Goal: Transaction & Acquisition: Purchase product/service

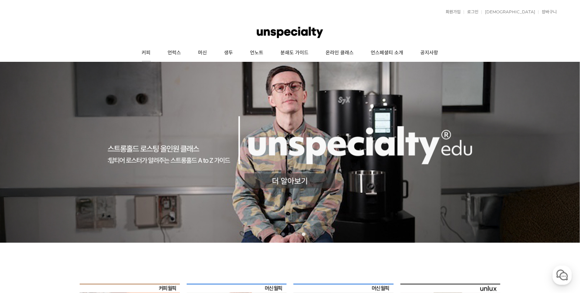
click at [152, 51] on link "커피" at bounding box center [146, 52] width 26 height 17
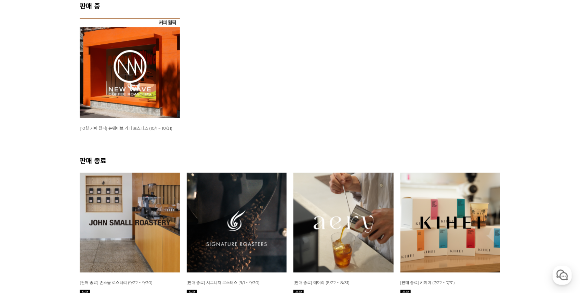
scroll to position [114, 0]
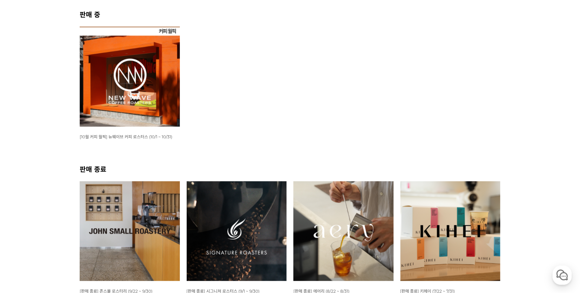
click at [145, 136] on span "[10월 커피 월픽] 뉴웨이브 커피 로스터스 (10/1 ~ 10/31)" at bounding box center [126, 136] width 93 height 5
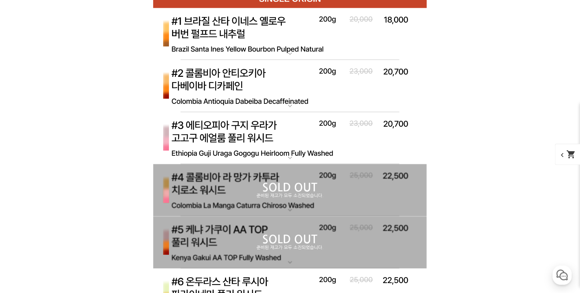
scroll to position [2101, 0]
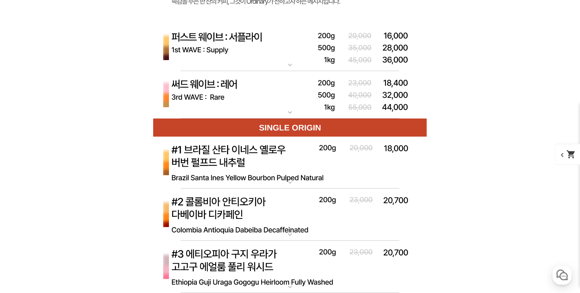
scroll to position [2488, 0]
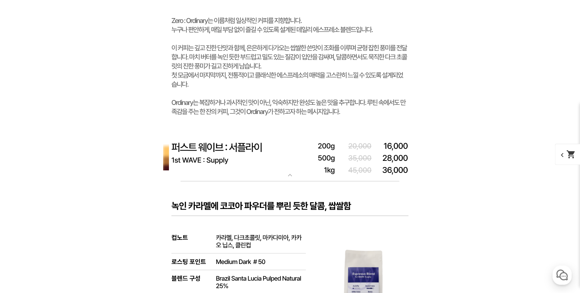
scroll to position [2261, 0]
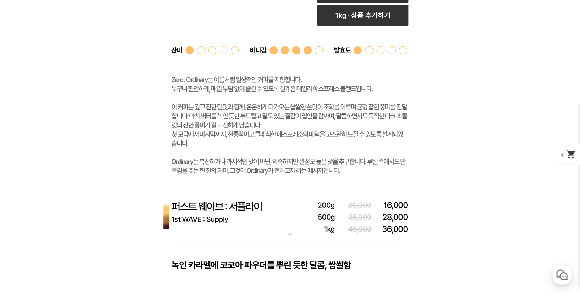
select select "제로 : 올디너리 (하우스 블렌드)"
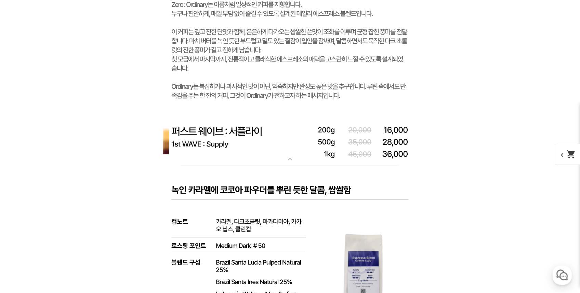
scroll to position [2329, 0]
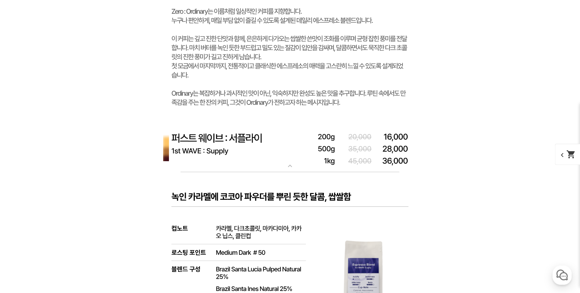
select select "500g"
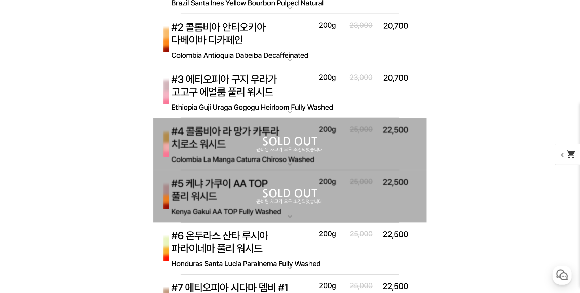
scroll to position [2830, 0]
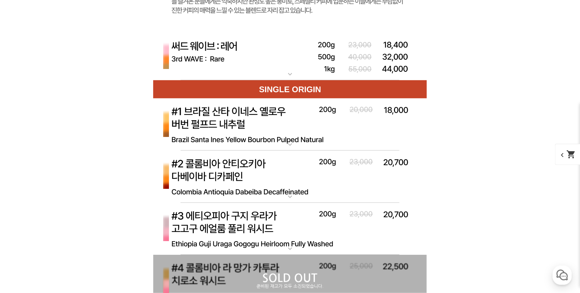
click at [244, 81] on img at bounding box center [289, 56] width 273 height 47
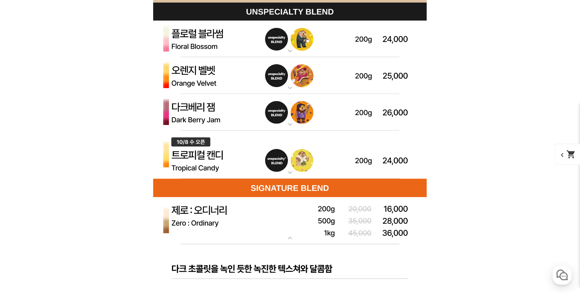
scroll to position [1942, 0]
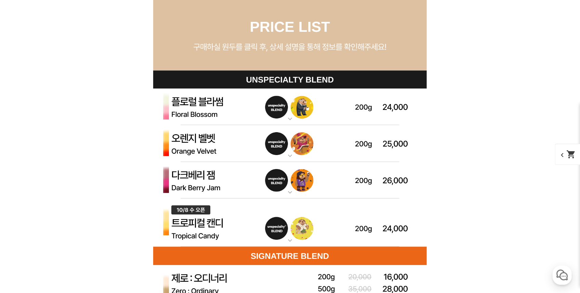
click at [196, 109] on img at bounding box center [289, 107] width 273 height 37
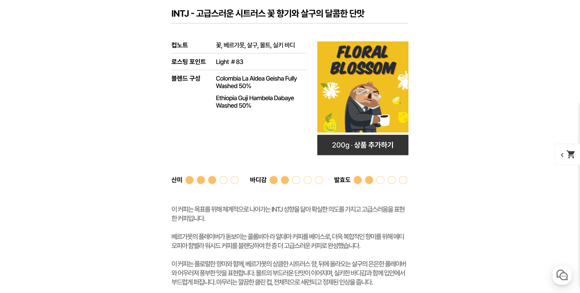
scroll to position [2215, 0]
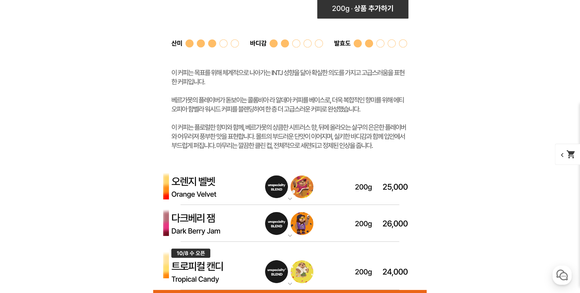
click at [217, 184] on img at bounding box center [289, 186] width 273 height 37
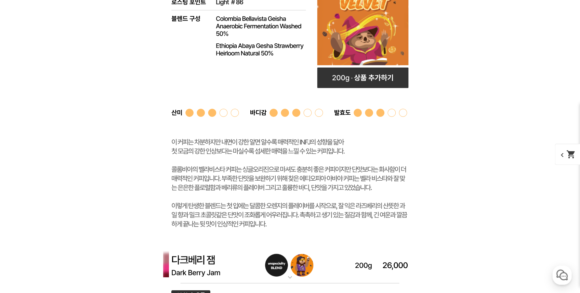
scroll to position [2671, 0]
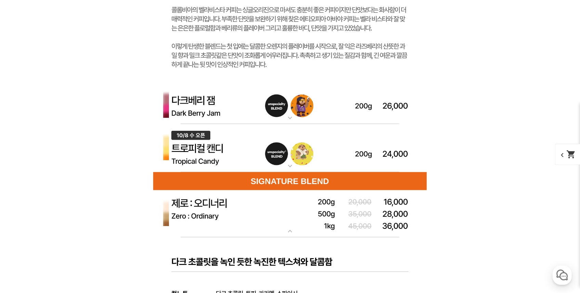
click at [228, 118] on img at bounding box center [289, 105] width 273 height 37
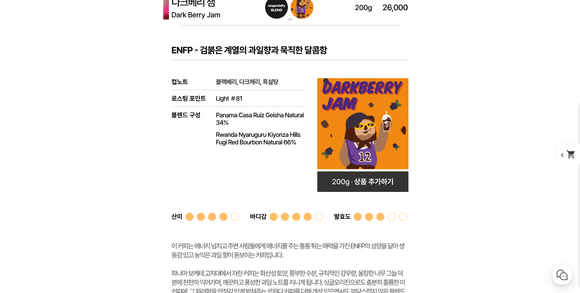
scroll to position [2784, 0]
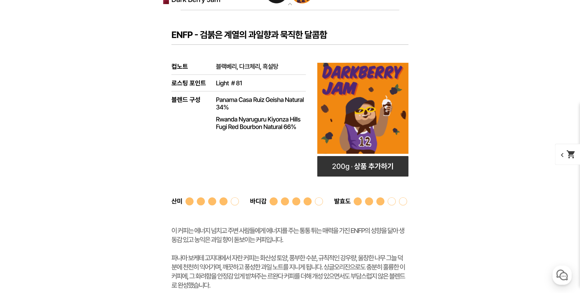
click at [371, 158] on rect at bounding box center [289, 172] width 273 height 325
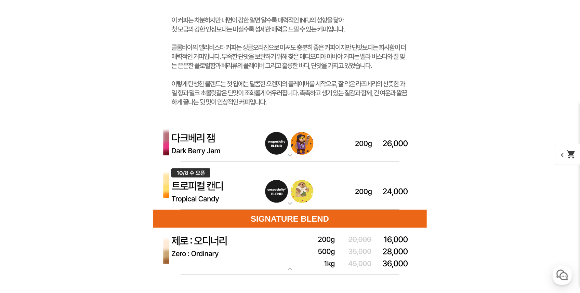
scroll to position [2625, 0]
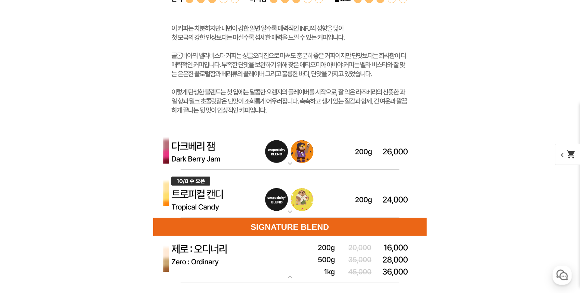
click at [351, 157] on img at bounding box center [289, 151] width 273 height 37
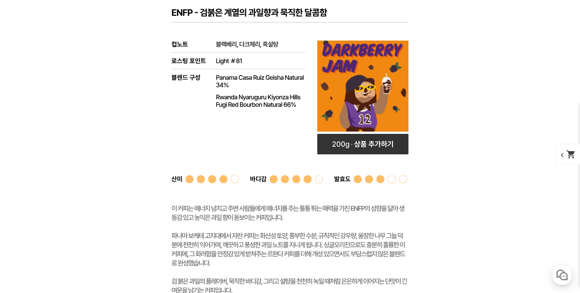
scroll to position [2830, 0]
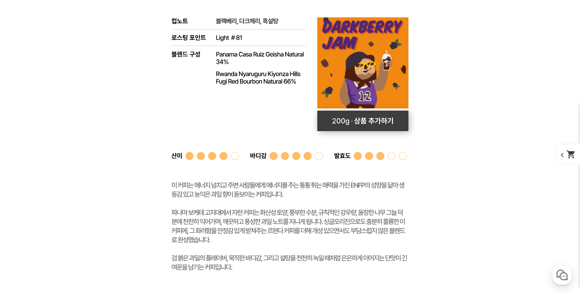
click at [381, 128] on rect at bounding box center [362, 121] width 91 height 21
select select "다크베리 잼 (언스페셜티 블렌드)"
select select "200g"
click at [561, 153] on span "chevron_left shopping_cart" at bounding box center [572, 154] width 35 height 21
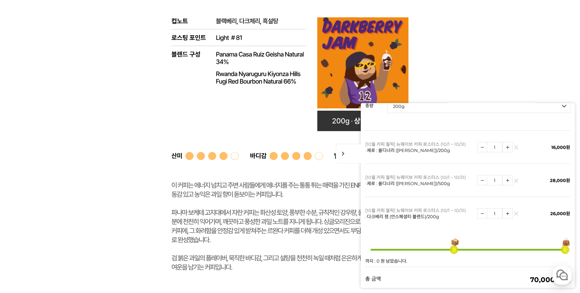
scroll to position [114, 0]
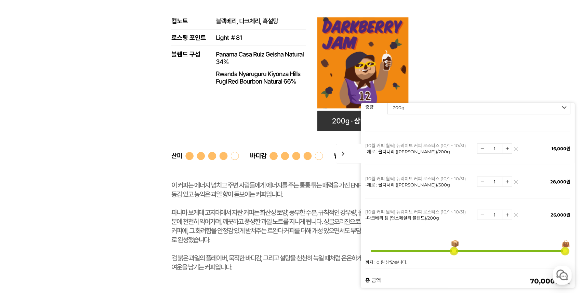
click at [514, 147] on link at bounding box center [516, 149] width 4 height 4
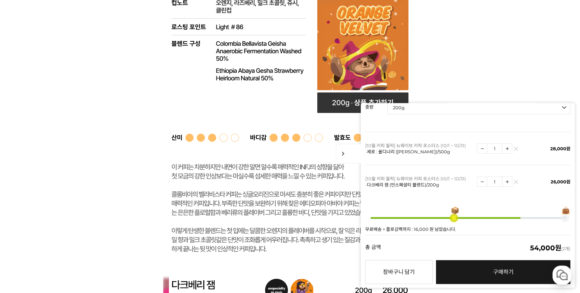
scroll to position [2557, 0]
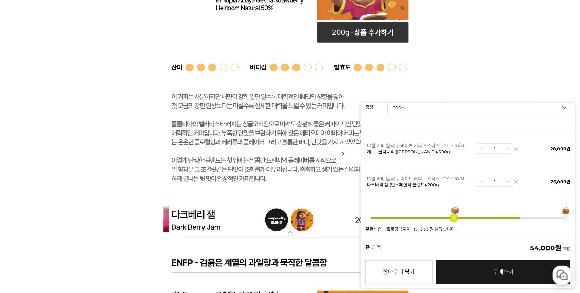
click at [343, 152] on span "chevron_right" at bounding box center [349, 154] width 26 height 20
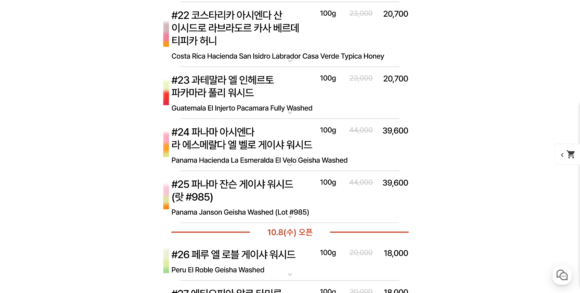
scroll to position [5288, 0]
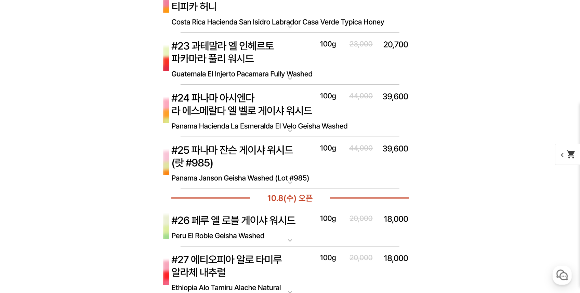
click at [208, 226] on img at bounding box center [289, 227] width 273 height 40
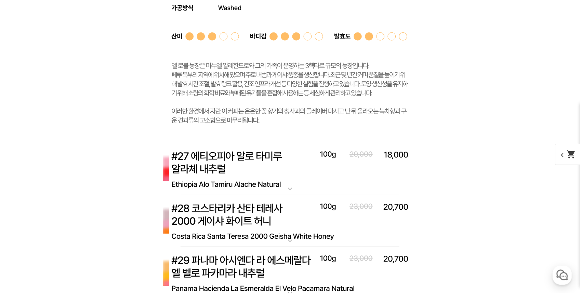
scroll to position [5766, 0]
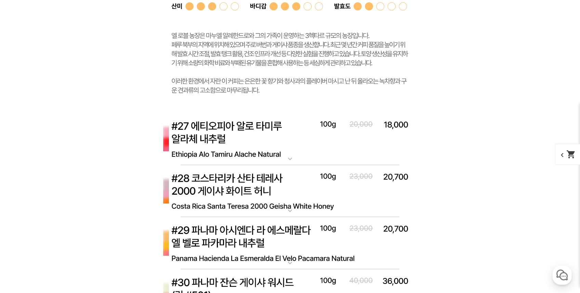
click at [247, 149] on img at bounding box center [289, 139] width 273 height 53
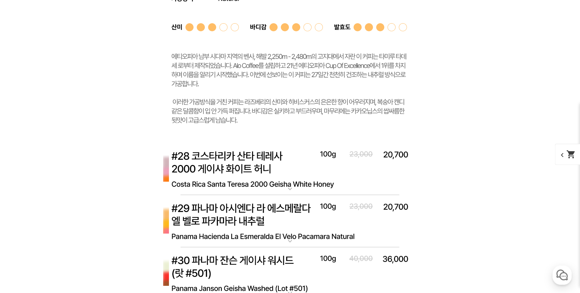
scroll to position [6176, 0]
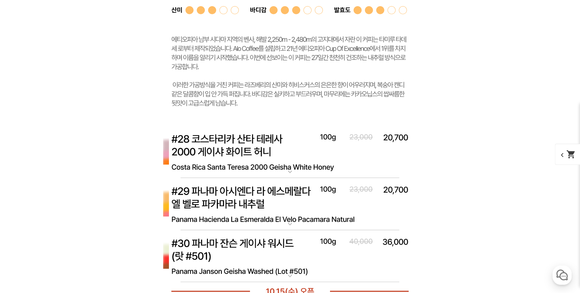
click at [266, 152] on img at bounding box center [289, 152] width 273 height 53
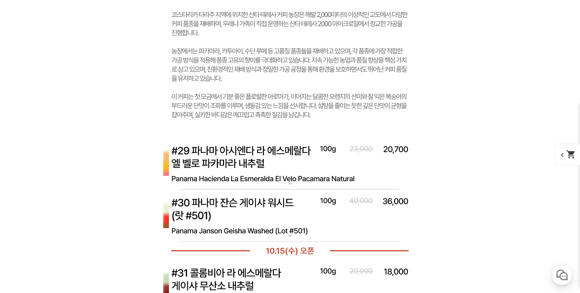
scroll to position [6655, 0]
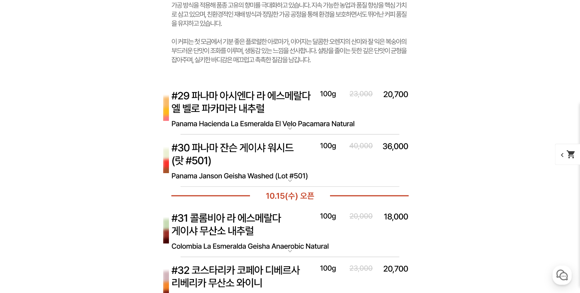
click at [226, 114] on img at bounding box center [289, 109] width 273 height 53
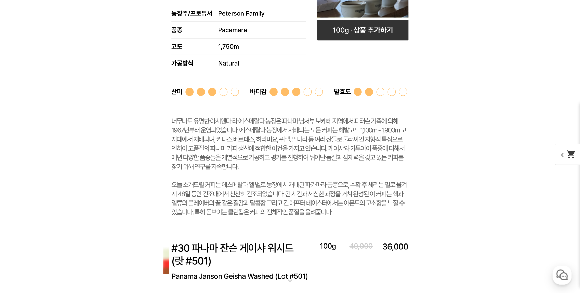
scroll to position [7019, 0]
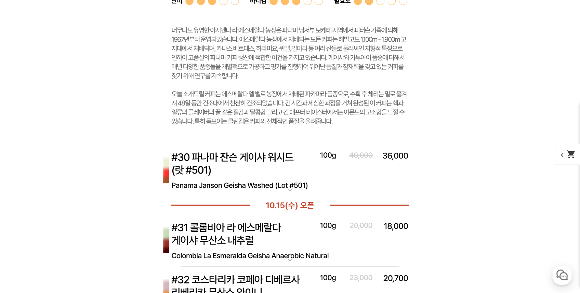
click at [242, 167] on img at bounding box center [289, 170] width 273 height 53
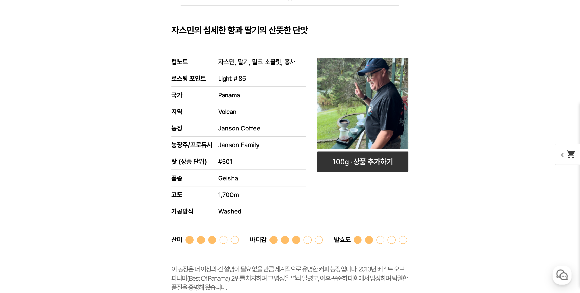
scroll to position [7201, 0]
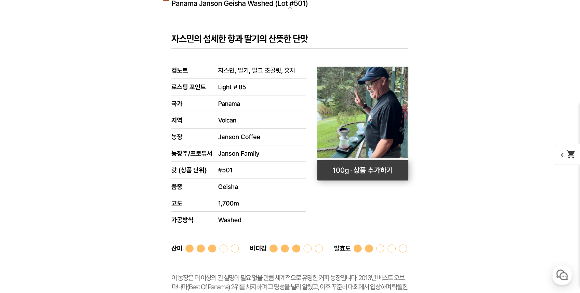
click at [357, 170] on rect at bounding box center [362, 170] width 91 height 21
select select "[10.8 오픈] #30 파나마 잔슨 게이샤 워시드 (랏 #501)"
select select "100g"
click at [566, 153] on mat-icon "shopping_cart" at bounding box center [571, 155] width 10 height 10
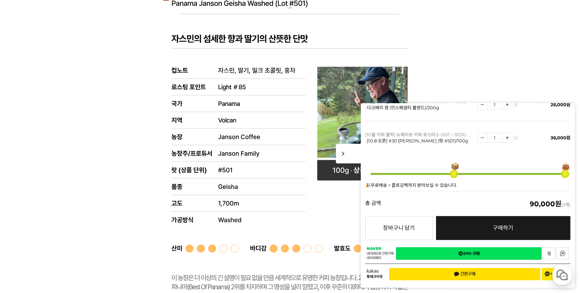
scroll to position [123, 0]
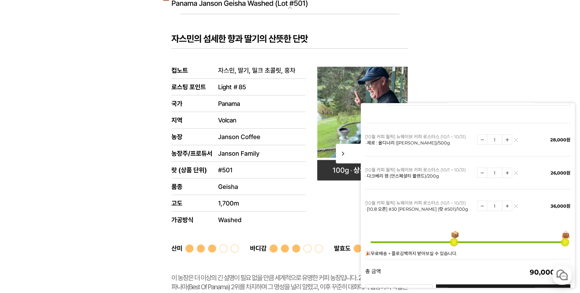
click at [514, 138] on link at bounding box center [516, 140] width 4 height 4
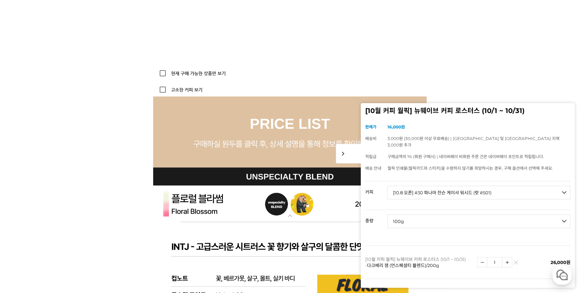
scroll to position [1730, 0]
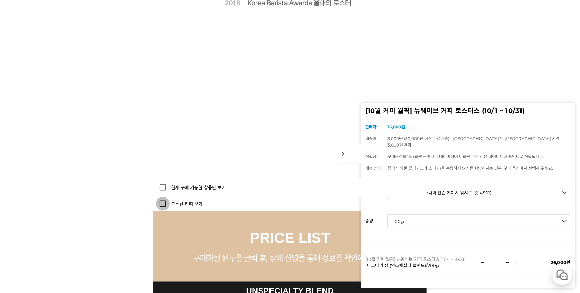
click at [163, 207] on input "고소한 커피 보기" at bounding box center [163, 204] width 14 height 14
checkbox input "true"
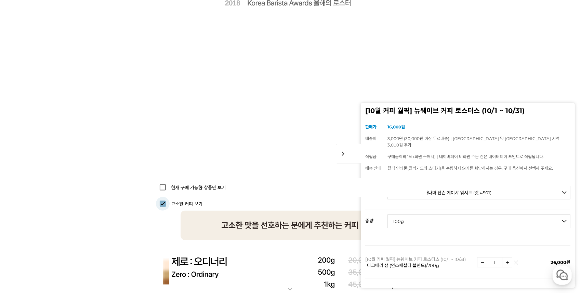
scroll to position [1913, 0]
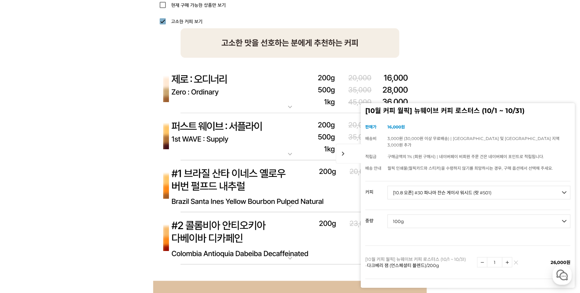
click at [268, 88] on img at bounding box center [289, 89] width 273 height 47
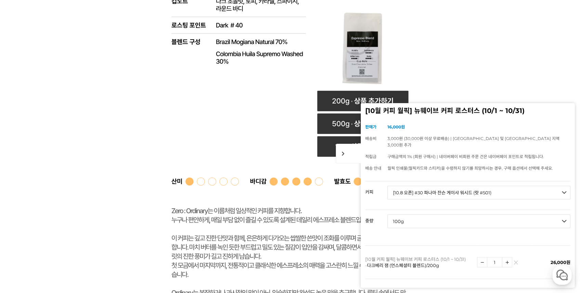
scroll to position [2118, 0]
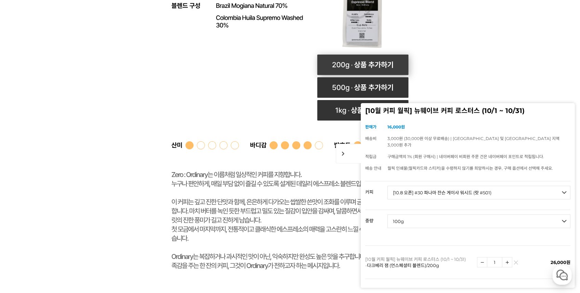
click at [338, 64] on rect at bounding box center [362, 64] width 91 height 21
select select "제로 : 올디너리 (하우스 블렌드)"
select select "200g"
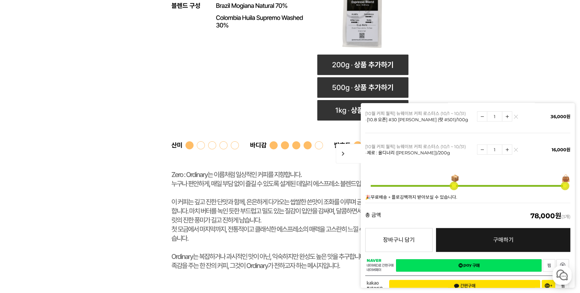
scroll to position [191, 0]
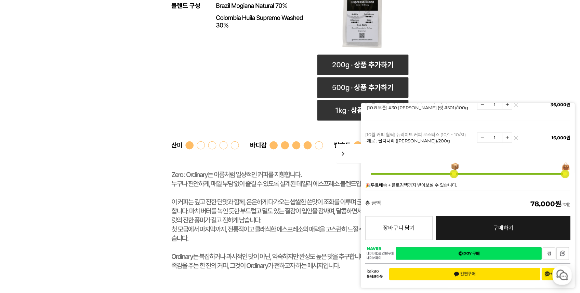
click at [447, 254] on link "네이버페이 구매하기" at bounding box center [469, 253] width 146 height 13
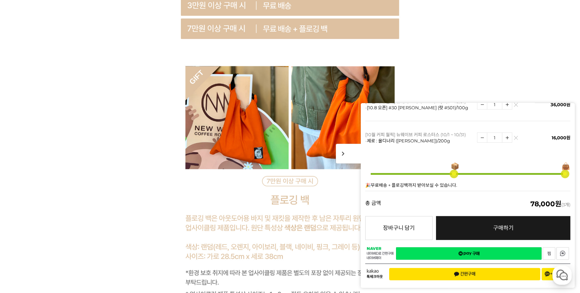
scroll to position [9609, 0]
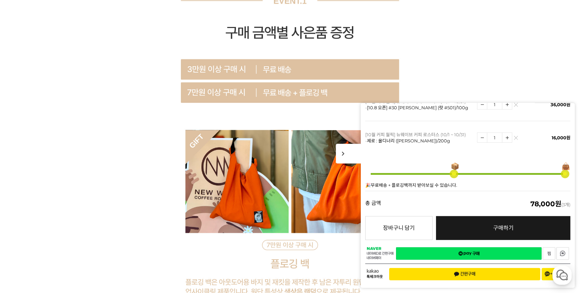
click at [474, 257] on link "네이버페이 구매하기" at bounding box center [469, 253] width 146 height 13
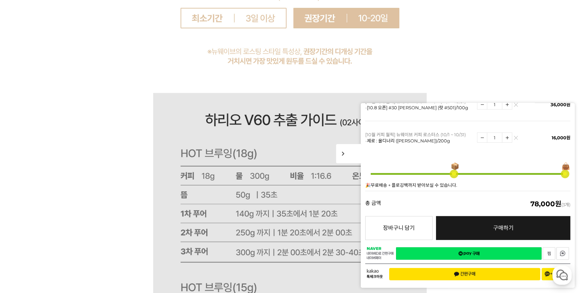
scroll to position [12411, 0]
